Goal: Task Accomplishment & Management: Manage account settings

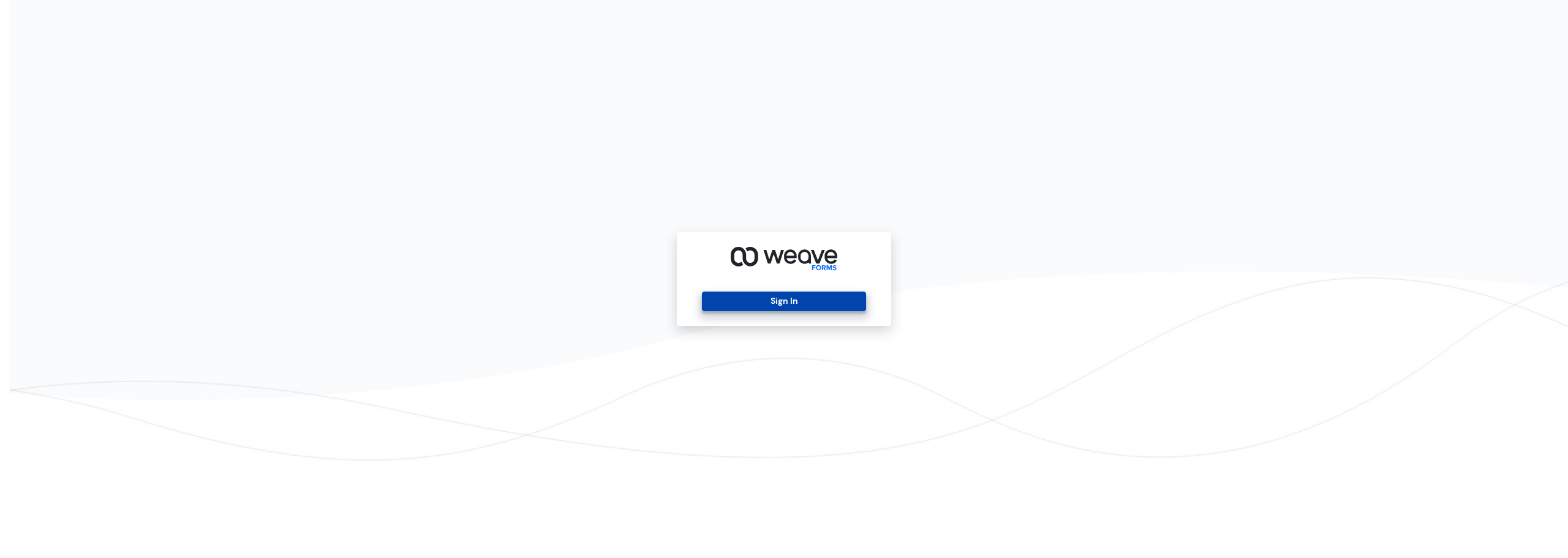
click at [792, 302] on button "Sign In" at bounding box center [784, 302] width 164 height 20
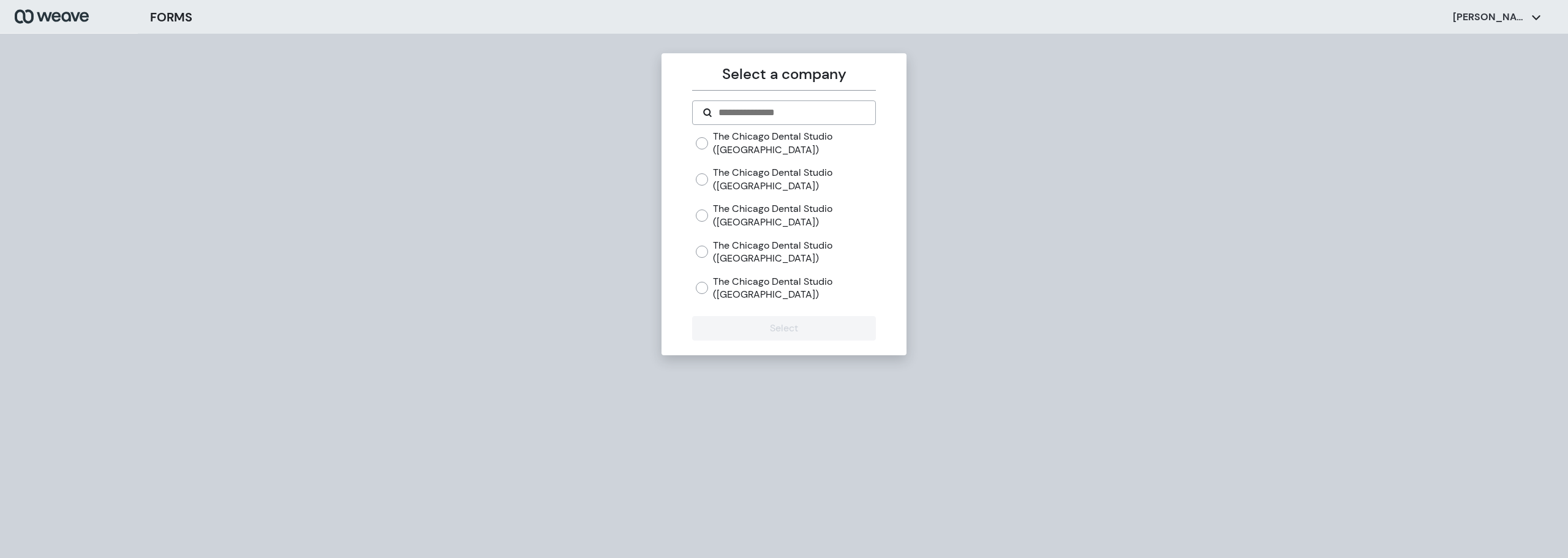
drag, startPoint x: 741, startPoint y: 294, endPoint x: 752, endPoint y: 311, distance: 20.2
click at [742, 294] on label "The Chicago Dental Studio ([GEOGRAPHIC_DATA])" at bounding box center [794, 288] width 162 height 27
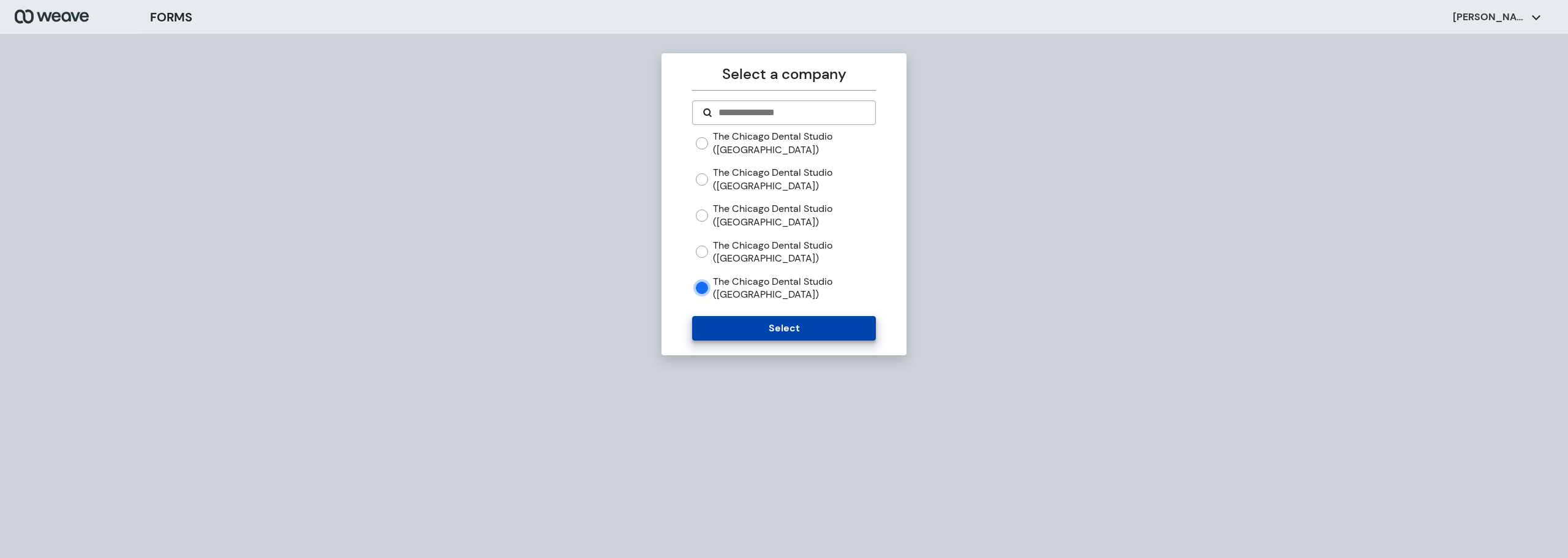
click at [757, 321] on button "Select" at bounding box center [784, 328] width 183 height 25
